Goal: Find specific page/section: Find specific page/section

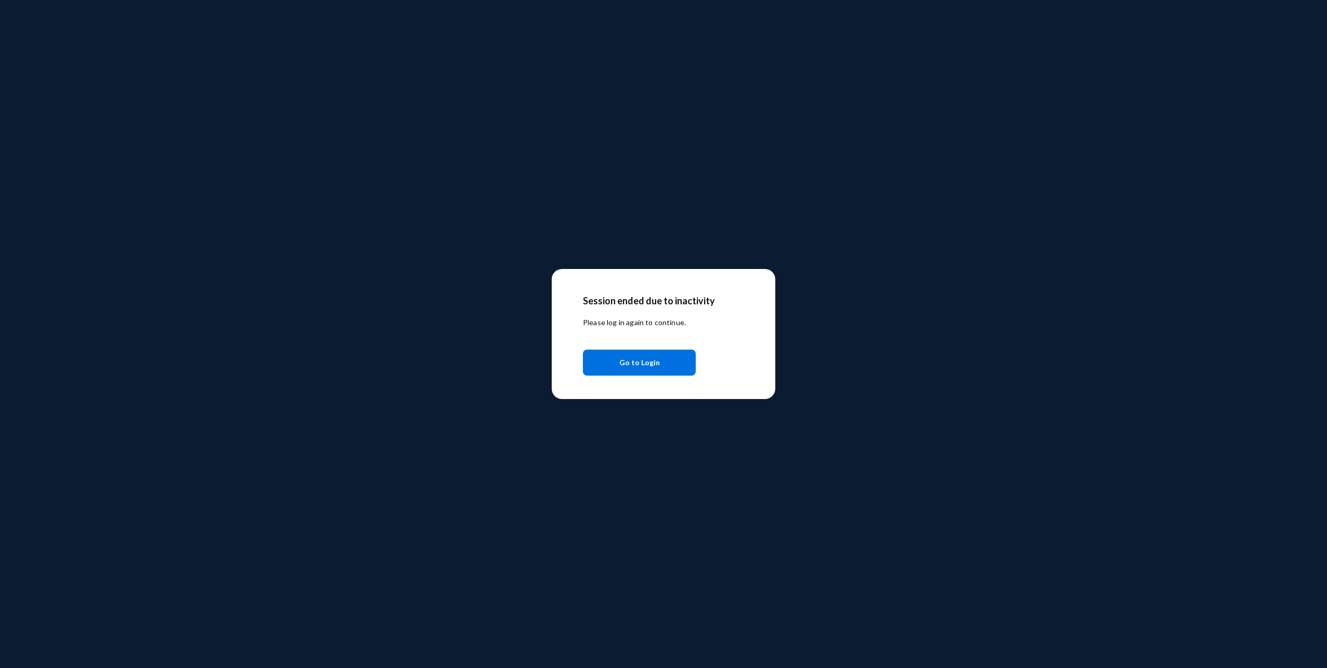
click at [641, 367] on span "Go to Login" at bounding box center [639, 362] width 41 height 19
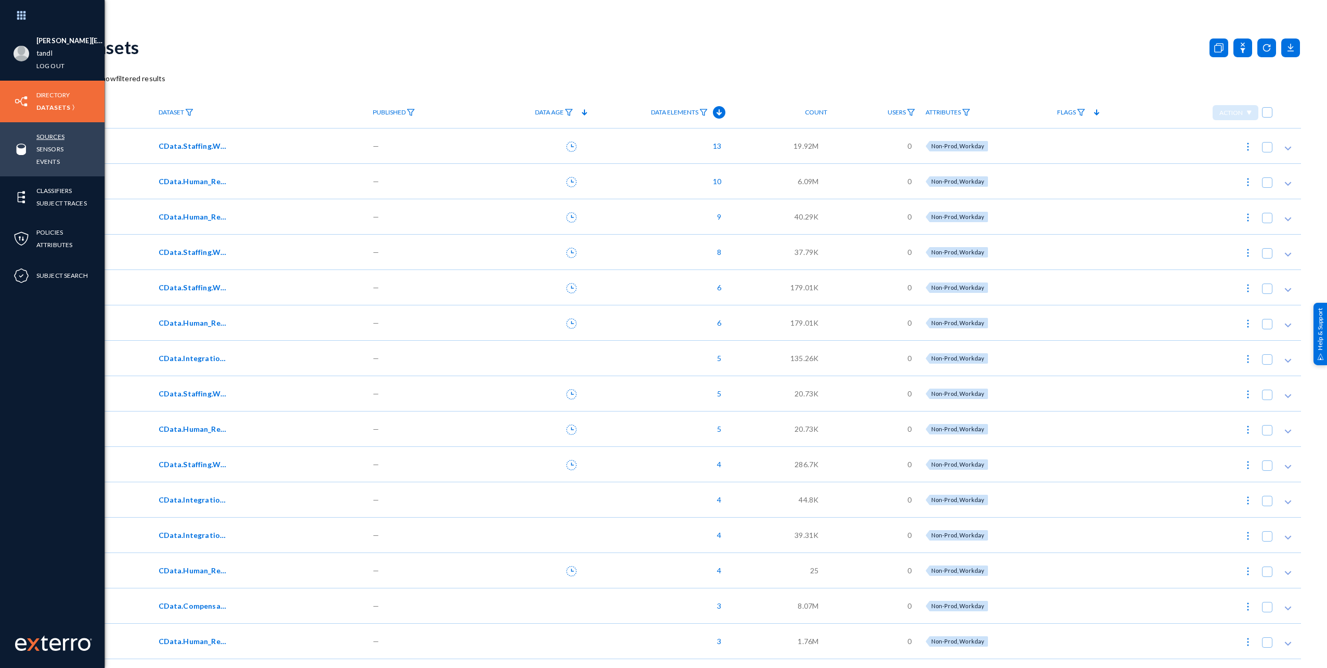
click at [52, 134] on link "Sources" at bounding box center [50, 137] width 28 height 12
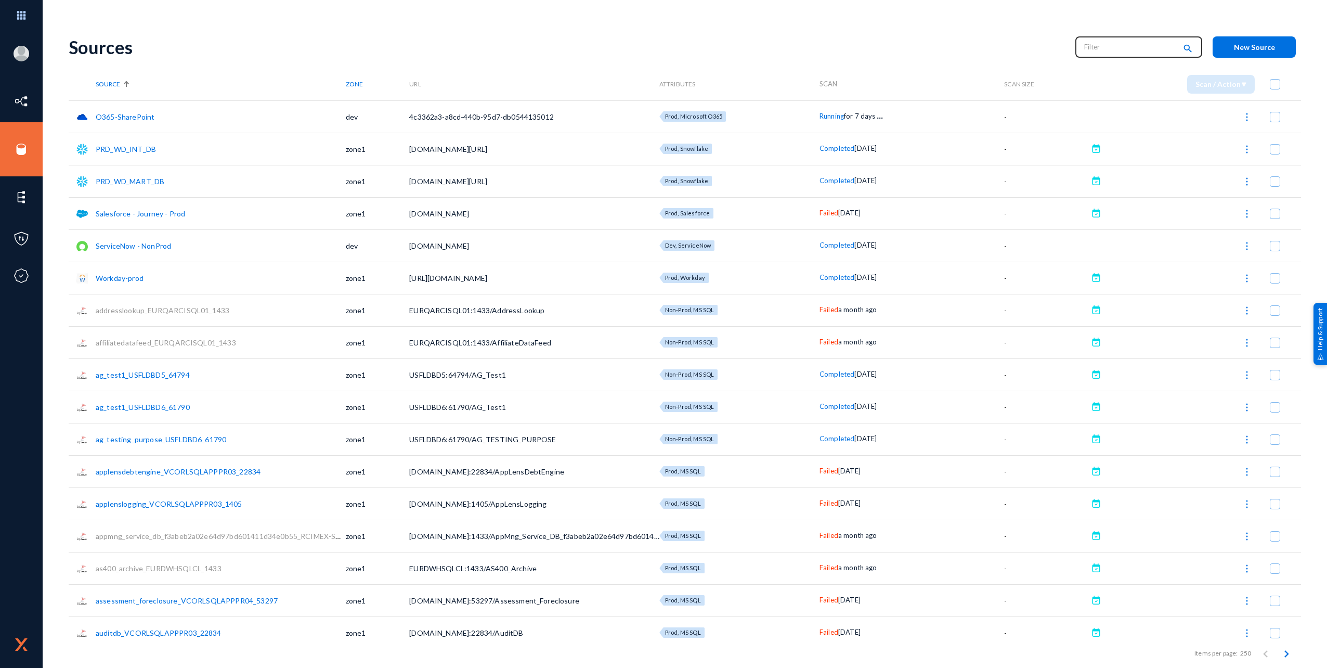
click at [1090, 43] on input "text" at bounding box center [1130, 47] width 92 height 16
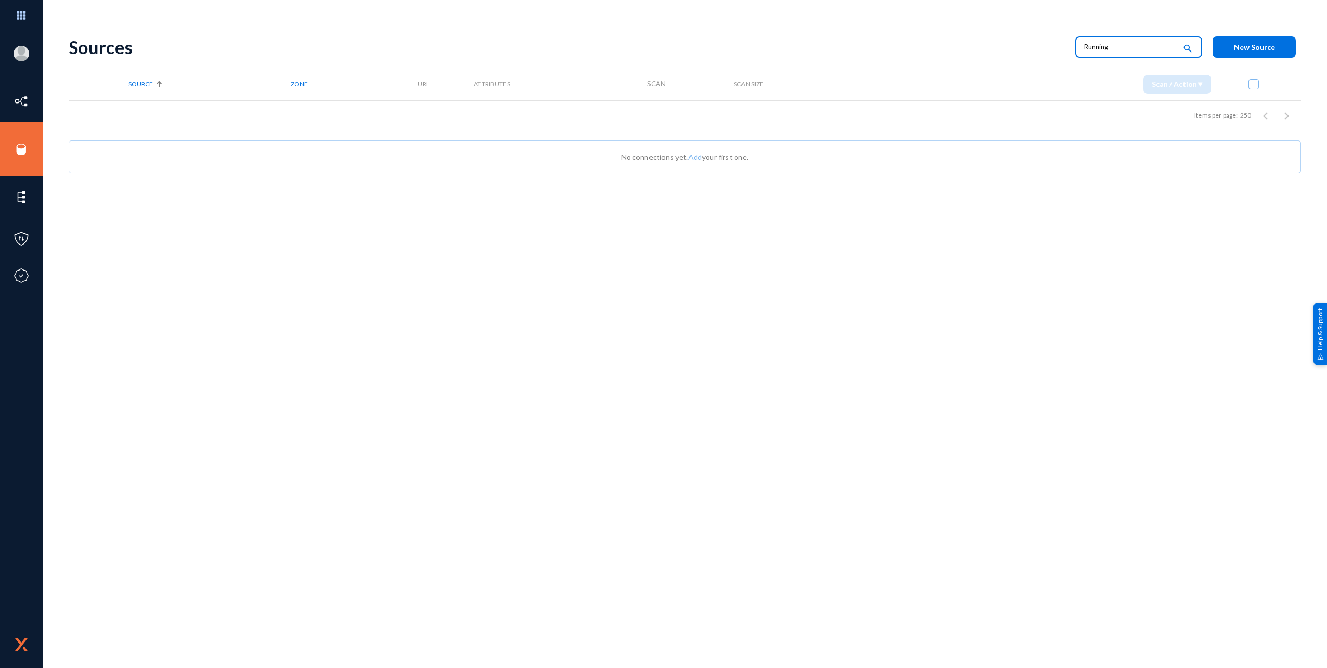
type input "Running"
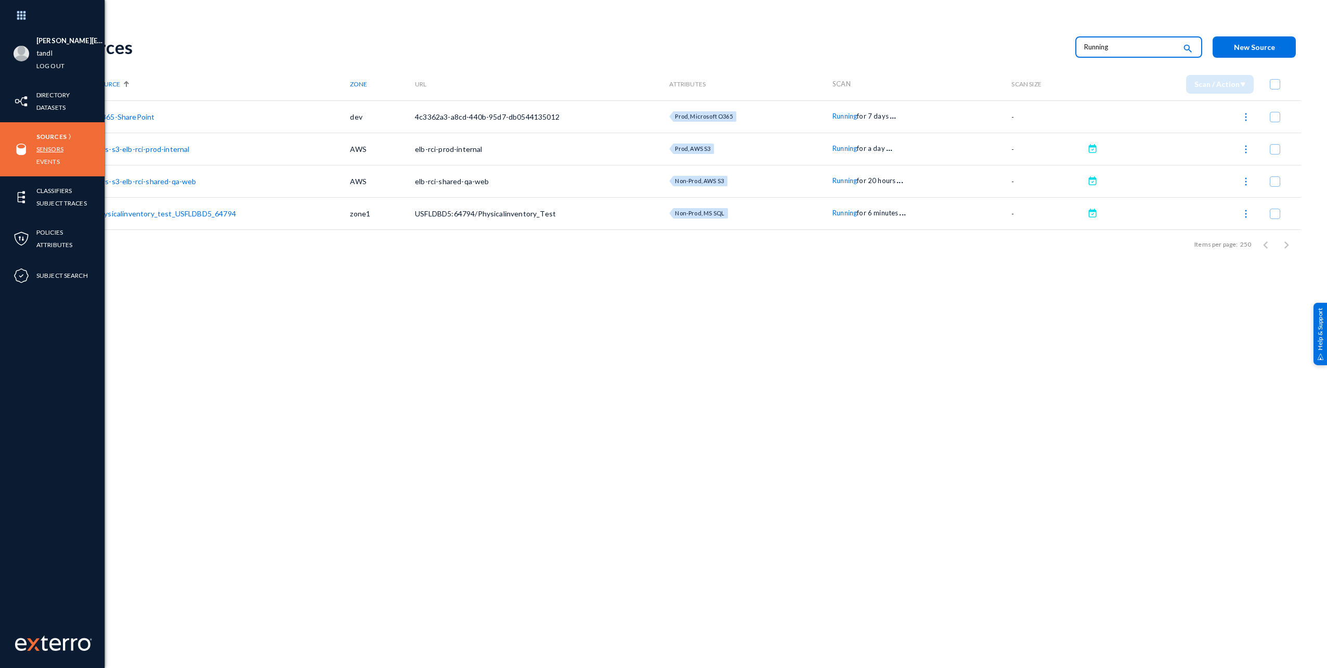
click at [51, 145] on link "Sensors" at bounding box center [49, 149] width 27 height 12
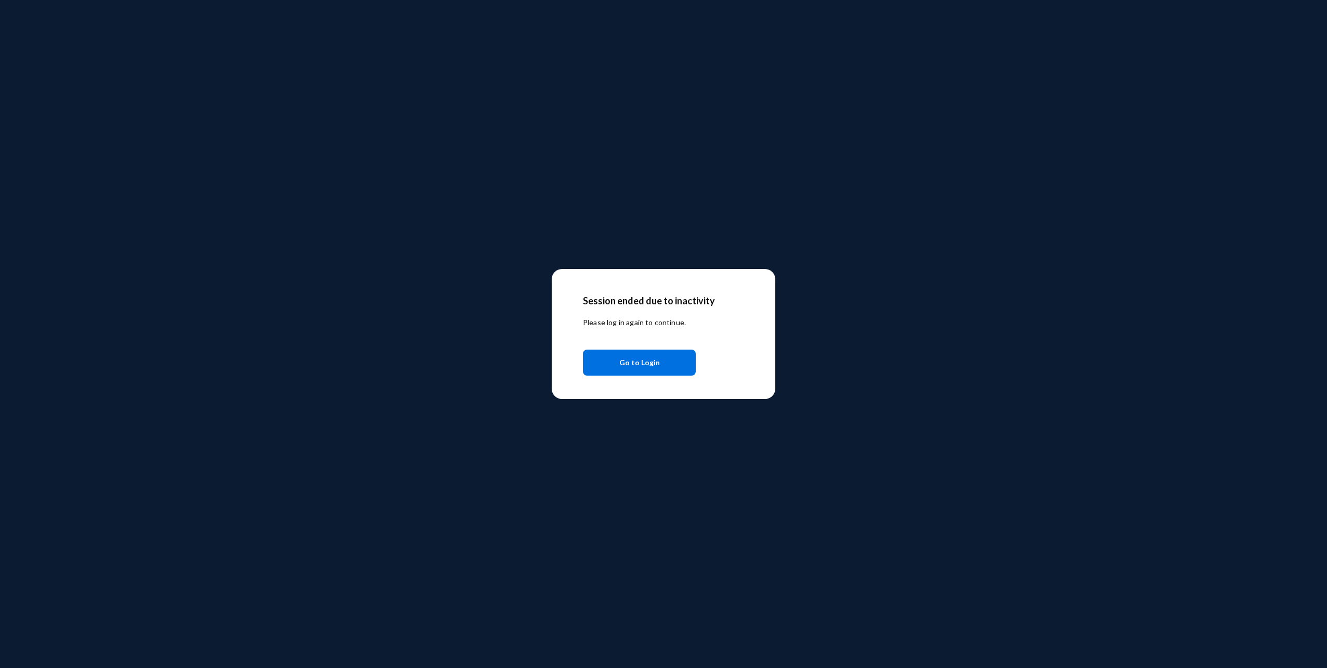
click at [891, 311] on div "Session ended due to inactivity Please log in again to continue. Go to Login" at bounding box center [663, 334] width 1327 height 668
click at [982, 240] on div "Session ended due to inactivity Please log in again to continue. Go to Login" at bounding box center [663, 334] width 1327 height 668
click at [114, 53] on div "Session ended due to inactivity Please log in again to continue. Go to Login" at bounding box center [663, 334] width 1327 height 668
click at [629, 351] on button "Go to Login" at bounding box center [639, 362] width 113 height 26
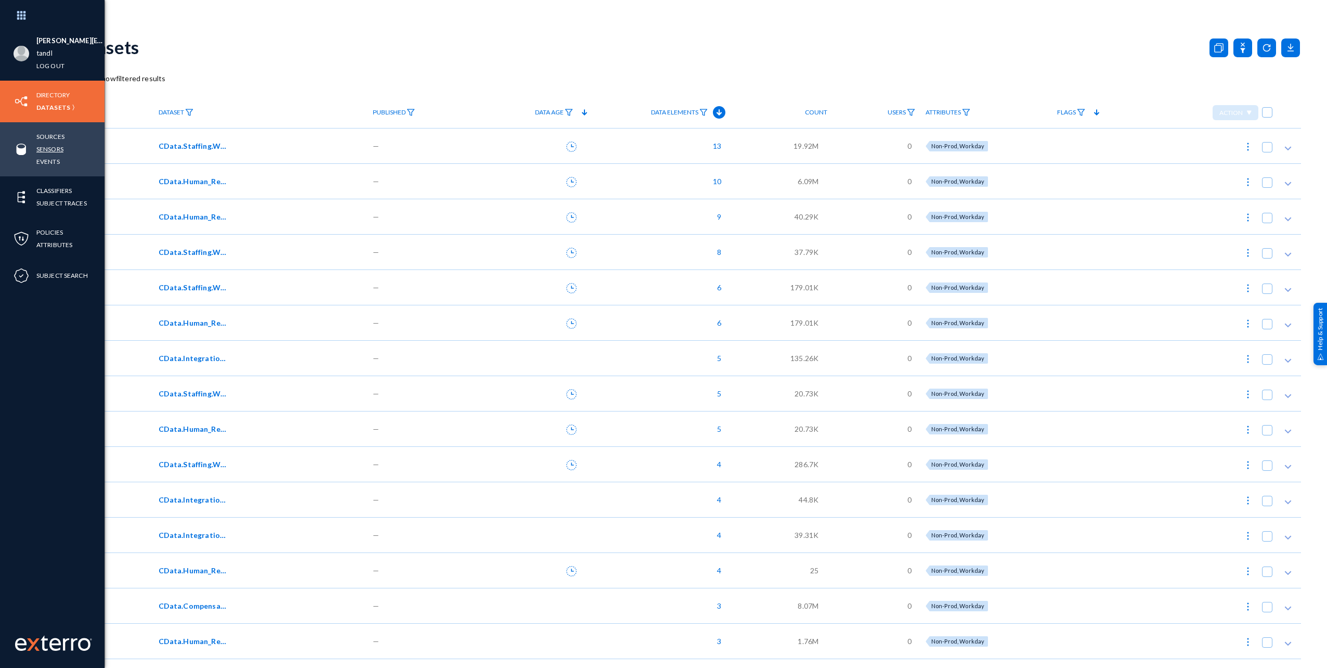
click at [42, 149] on link "Sensors" at bounding box center [49, 149] width 27 height 12
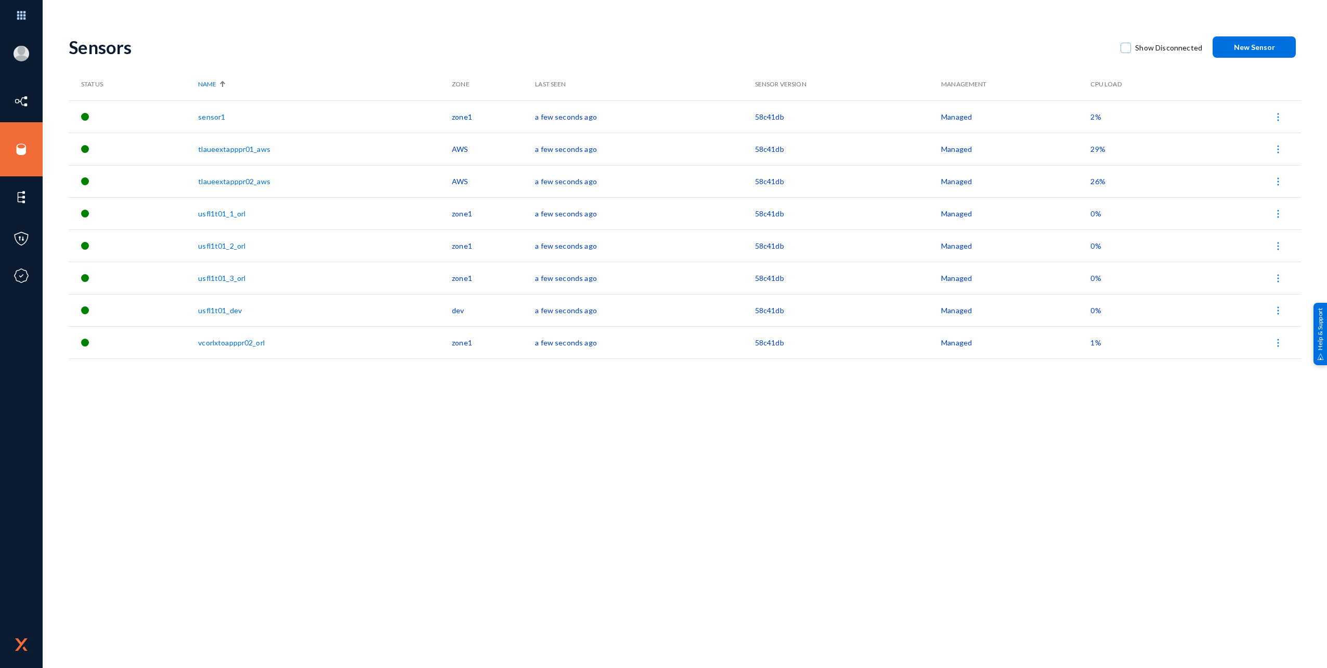
click at [462, 36] on div "Sensors" at bounding box center [590, 46] width 1042 height 21
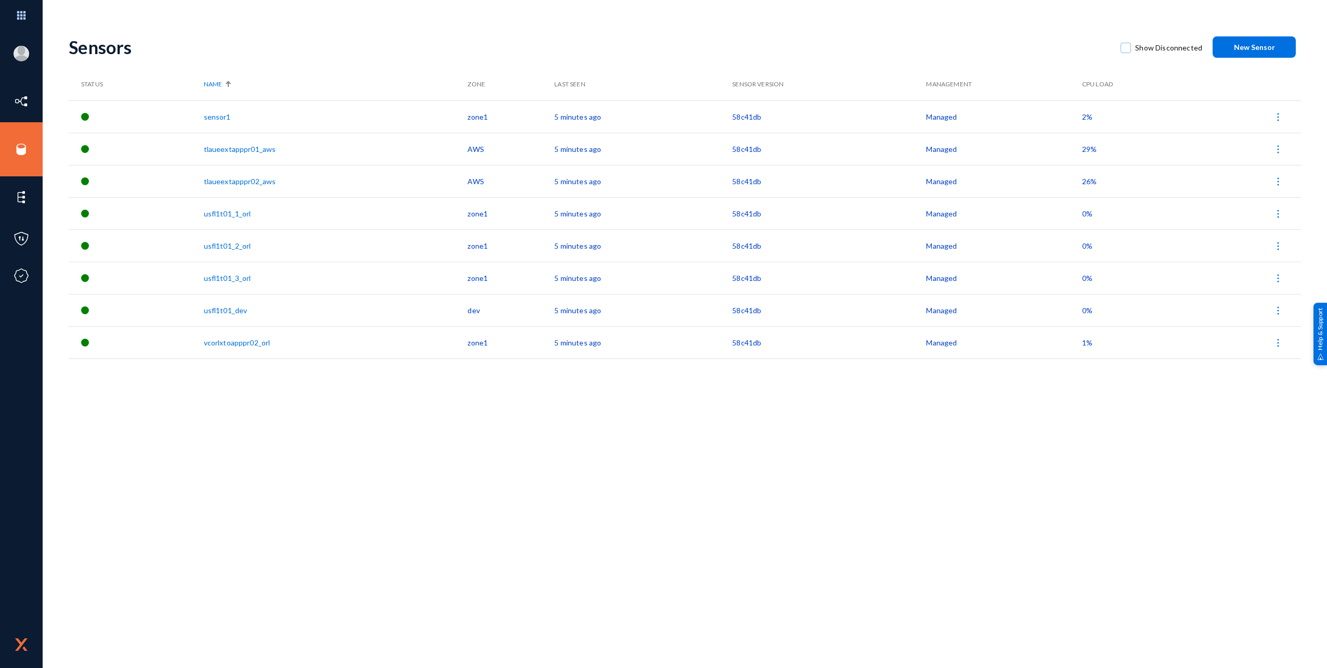
click at [732, 402] on div "Sensors Show Disconnected New Sensor Status Name Zone Last Seen Sensor Version …" at bounding box center [685, 347] width 1232 height 642
click at [781, 566] on div "Sensors Show Disconnected New Sensor Status Name Zone Last Seen Sensor Version …" at bounding box center [685, 347] width 1232 height 642
